Goal: Check status: Check status

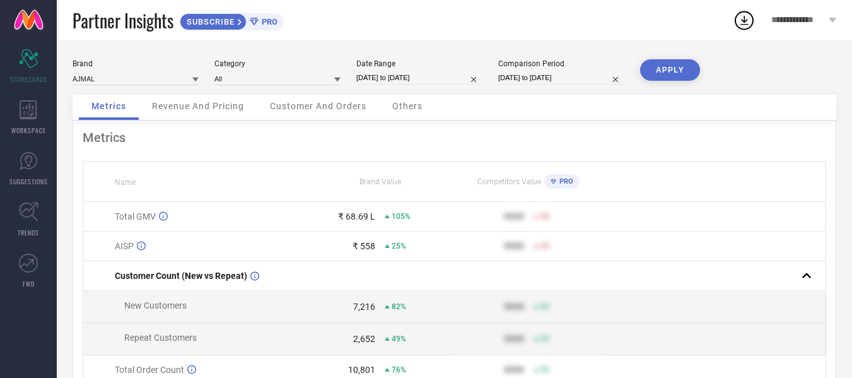
click at [204, 104] on span "Revenue And Pricing" at bounding box center [198, 106] width 92 height 10
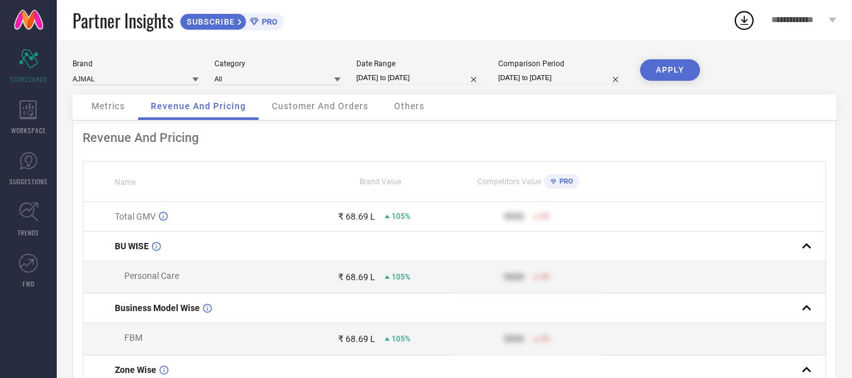
click at [105, 114] on div "Metrics" at bounding box center [108, 107] width 59 height 25
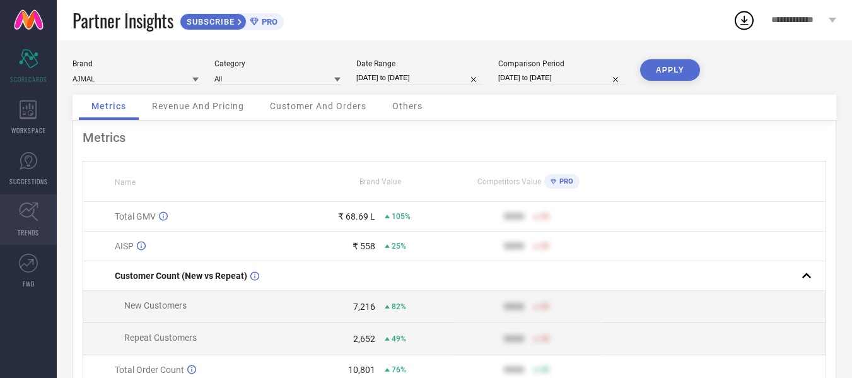
click at [32, 208] on icon at bounding box center [28, 211] width 19 height 19
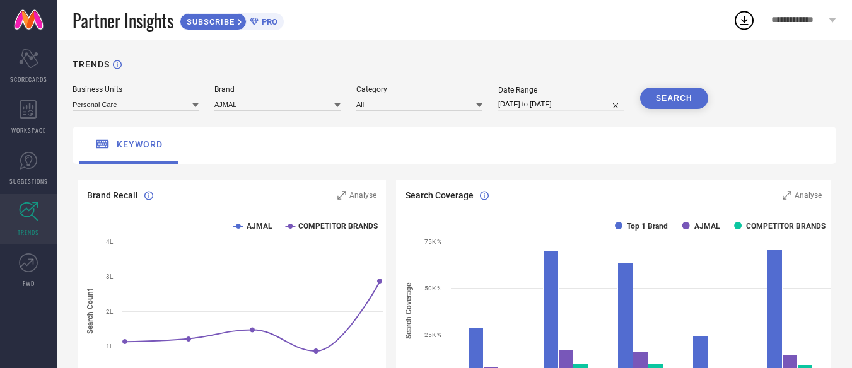
click at [583, 99] on input "[DATE] to [DATE]" at bounding box center [561, 104] width 126 height 13
select select "7"
select select "2025"
select select "8"
select select "2025"
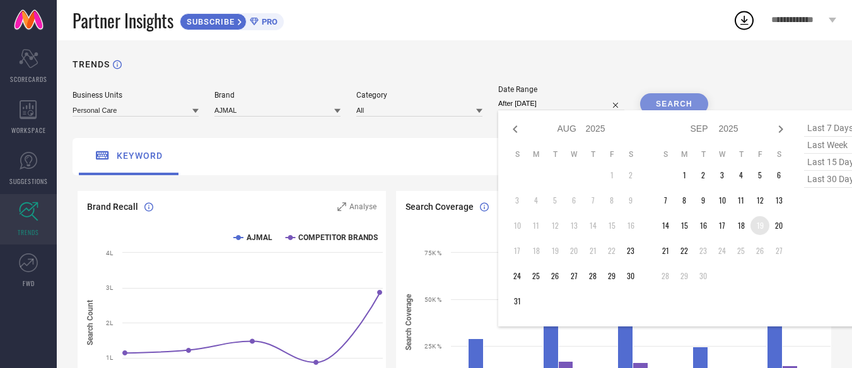
click at [756, 225] on td "19" at bounding box center [759, 225] width 19 height 19
type input "[DATE] to [DATE]"
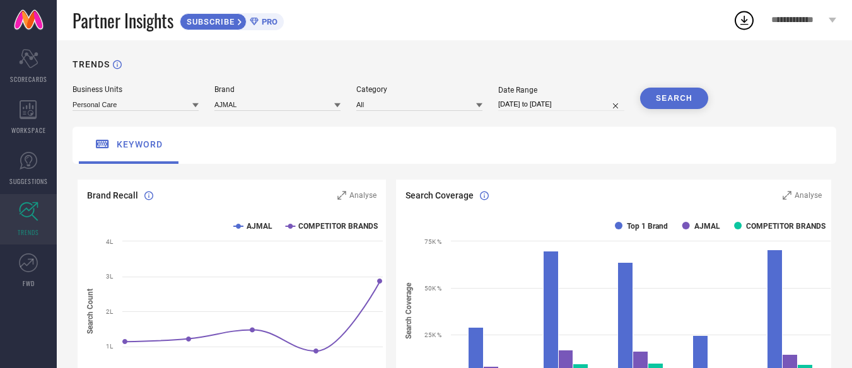
click at [663, 93] on button "SEARCH" at bounding box center [674, 98] width 68 height 21
click at [698, 104] on button "SEARCH" at bounding box center [674, 98] width 68 height 21
